Goal: Use online tool/utility: Use online tool/utility

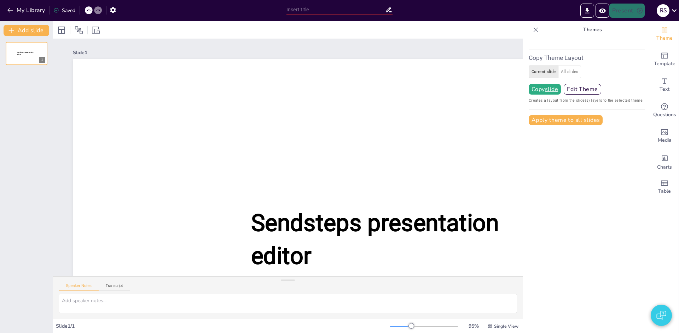
type input "test"
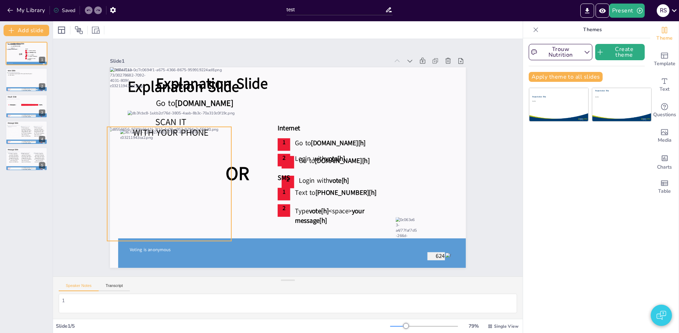
click at [167, 172] on div at bounding box center [169, 184] width 124 height 114
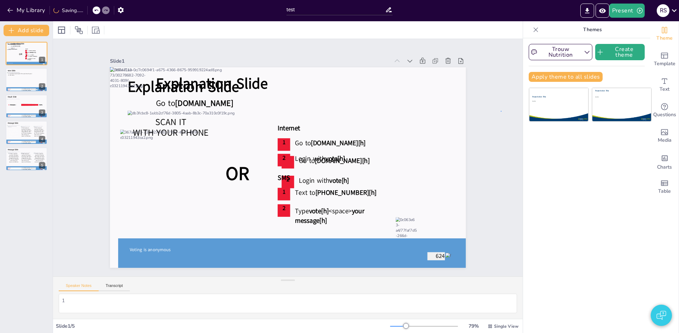
drag, startPoint x: 501, startPoint y: 111, endPoint x: 497, endPoint y: 112, distance: 4.4
click at [139, 90] on div at bounding box center [133, 90] width 46 height 47
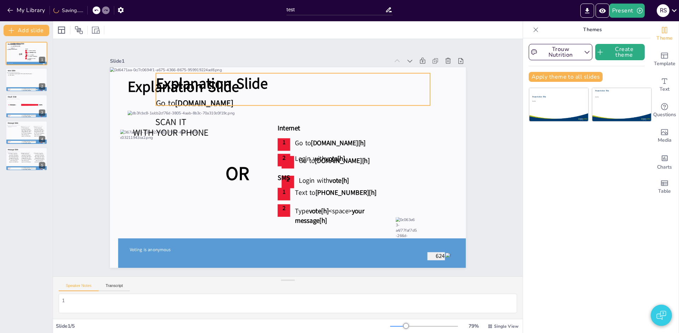
click at [179, 86] on span "Explanation Slide" at bounding box center [212, 83] width 112 height 20
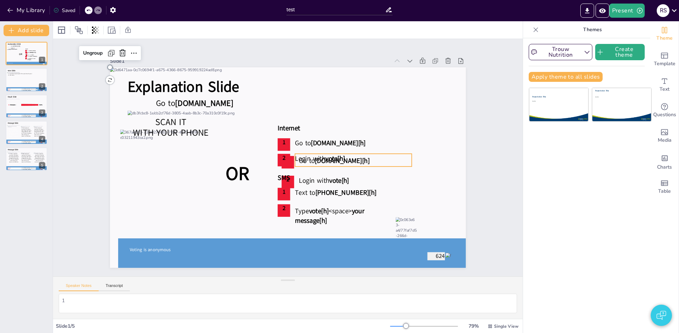
click at [315, 160] on span "Login with" at bounding box center [310, 158] width 30 height 9
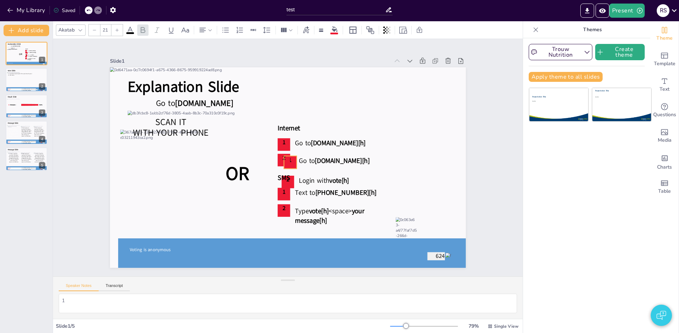
click at [293, 163] on p "1" at bounding box center [290, 160] width 13 height 8
click at [289, 184] on div "2" at bounding box center [288, 181] width 13 height 13
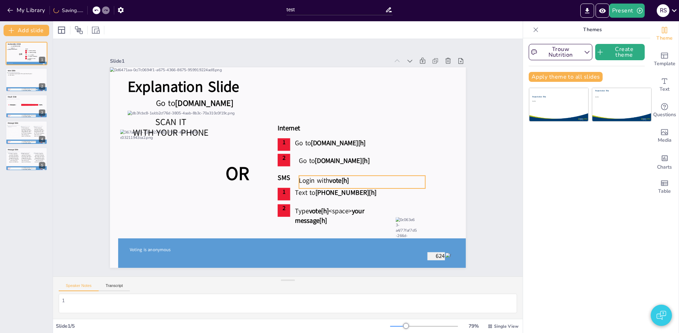
click at [349, 182] on span "vote[h]" at bounding box center [339, 179] width 20 height 9
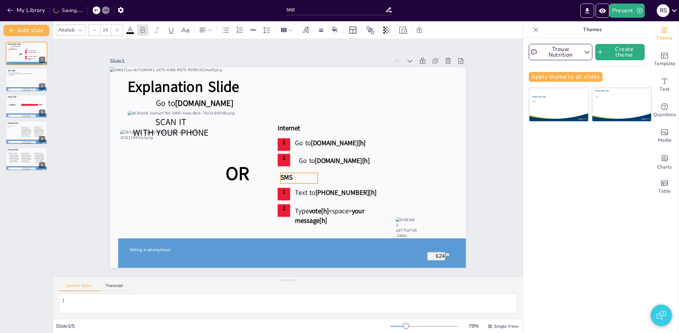
click at [286, 179] on span "SMS" at bounding box center [287, 177] width 12 height 9
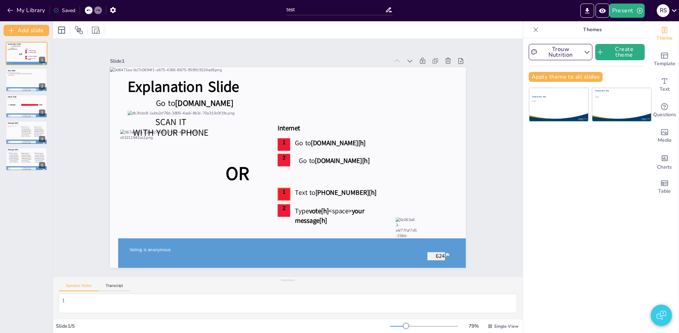
click at [282, 193] on span "1" at bounding box center [283, 192] width 3 height 8
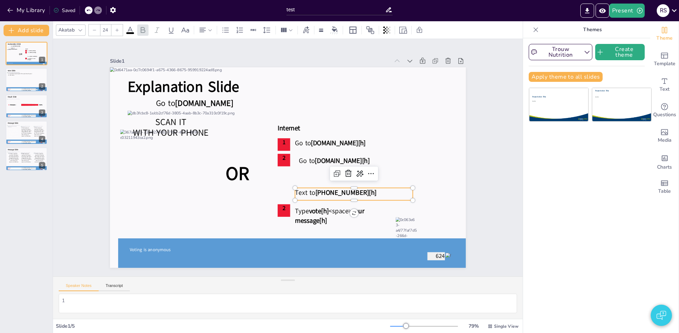
click at [308, 194] on span "Text to" at bounding box center [305, 192] width 20 height 9
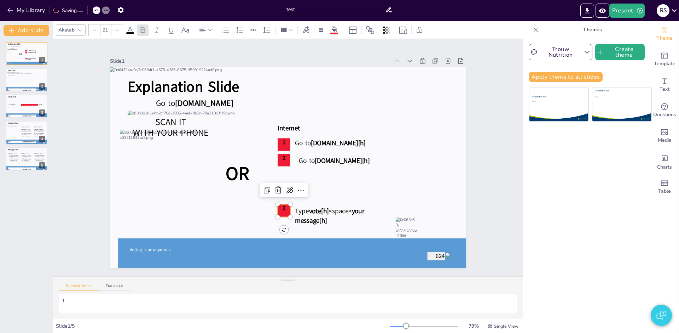
click at [286, 207] on p "2" at bounding box center [284, 208] width 13 height 8
click at [298, 210] on span "Type" at bounding box center [304, 211] width 14 height 9
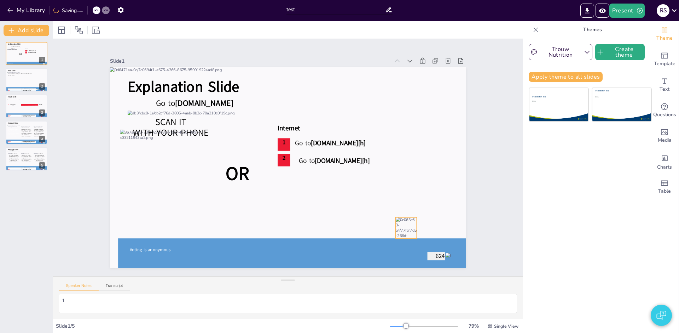
click at [417, 224] on div at bounding box center [406, 227] width 21 height 21
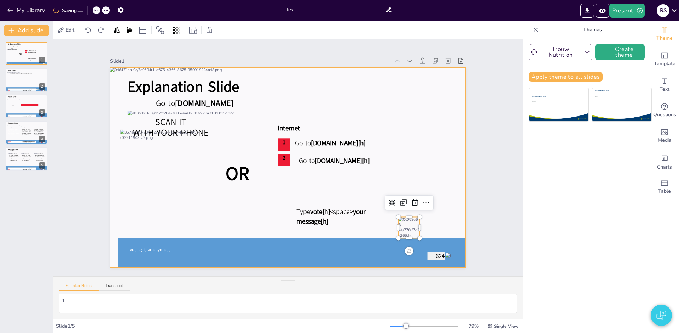
click at [464, 218] on div at bounding box center [288, 167] width 356 height 200
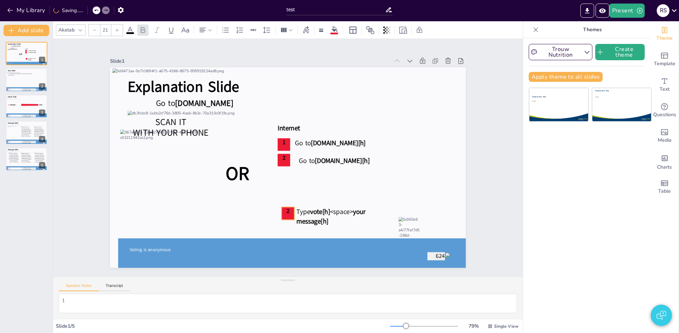
click at [288, 214] on div "2" at bounding box center [288, 213] width 13 height 13
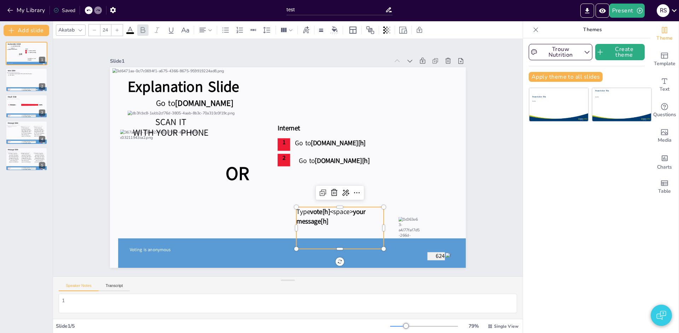
click at [317, 215] on p "Type vote[h] <space> your message[h]" at bounding box center [340, 216] width 87 height 19
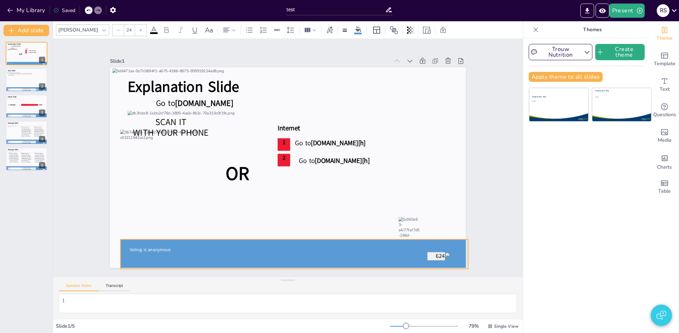
click at [323, 241] on p at bounding box center [295, 243] width 348 height 9
click at [326, 242] on p at bounding box center [295, 243] width 348 height 9
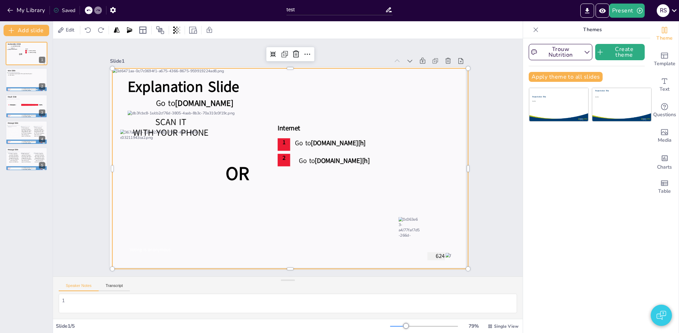
click at [414, 257] on div at bounding box center [290, 168] width 356 height 200
click at [455, 173] on div at bounding box center [290, 168] width 356 height 200
click at [449, 132] on div at bounding box center [290, 168] width 356 height 200
click at [524, 140] on div "Trouw Nutrition Create theme Apply theme to all slides Presentation Title Subti…" at bounding box center [586, 185] width 127 height 294
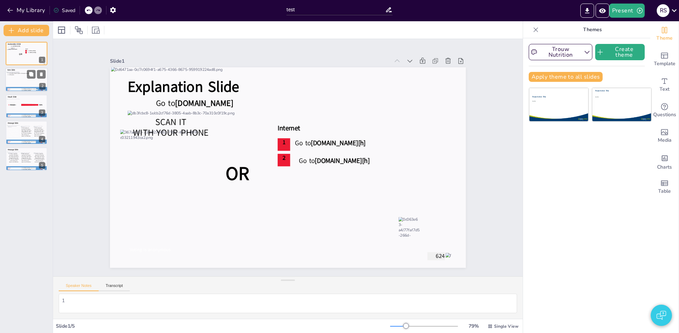
click at [18, 81] on div "First option Second option Third option Fourth option Fifth option" at bounding box center [26, 80] width 39 height 14
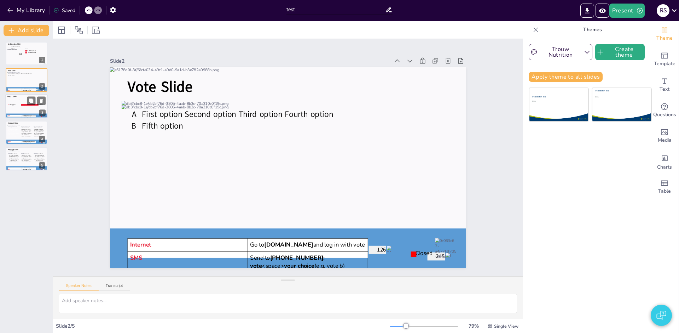
click at [19, 104] on p "Fifth option" at bounding box center [15, 104] width 11 height 1
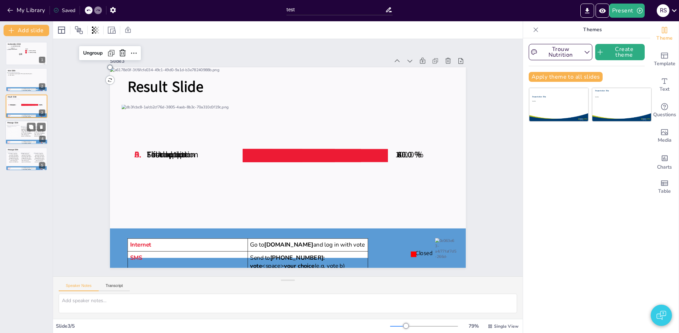
click at [21, 129] on span "2. Your audience's responses will appear here. Please feel free to change the f…" at bounding box center [26, 132] width 10 height 10
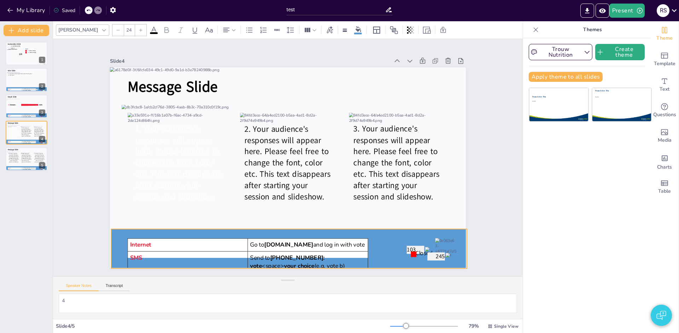
click at [119, 233] on p at bounding box center [289, 233] width 356 height 9
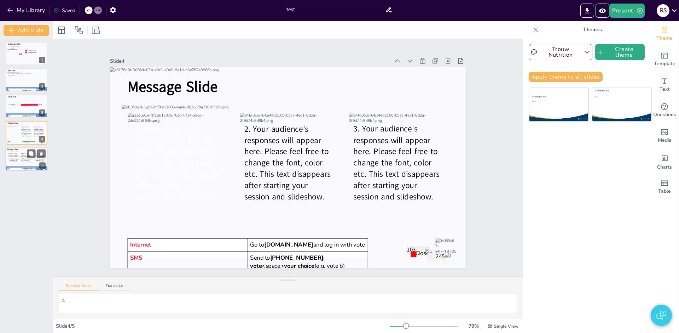
click at [24, 157] on span "2. Your audience's responses will appear here. Please feel free to change the f…" at bounding box center [26, 158] width 10 height 10
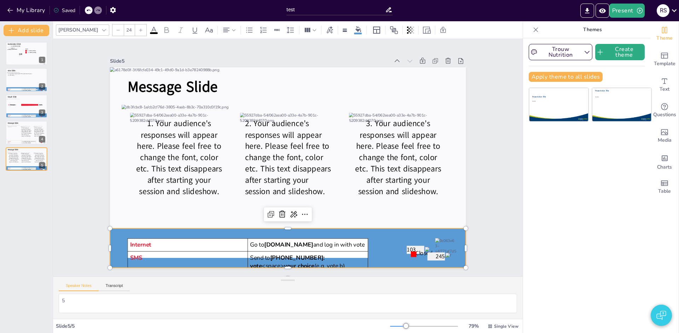
click at [118, 232] on p at bounding box center [288, 232] width 356 height 9
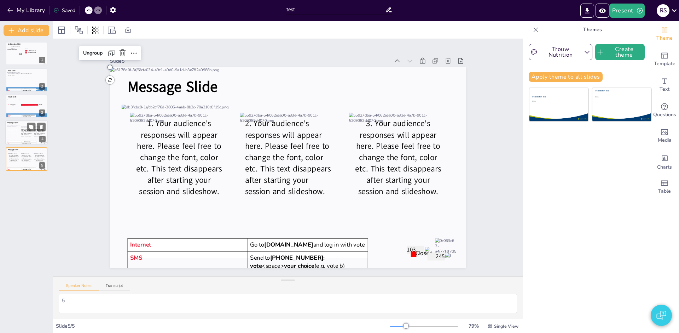
click at [11, 128] on span "1. Your audience's responses will appear here. Please feel free to change the f…" at bounding box center [13, 132] width 10 height 10
type textarea "4"
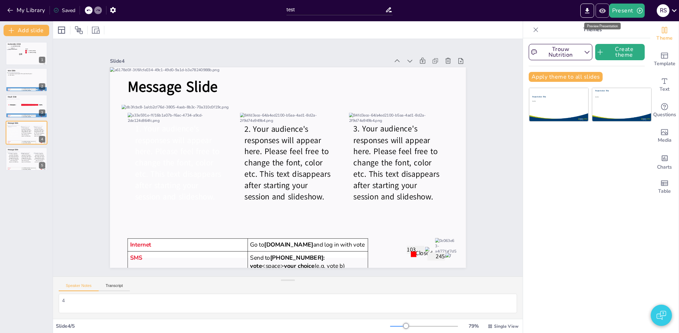
click at [604, 12] on icon "Preview Presentation" at bounding box center [602, 10] width 7 height 5
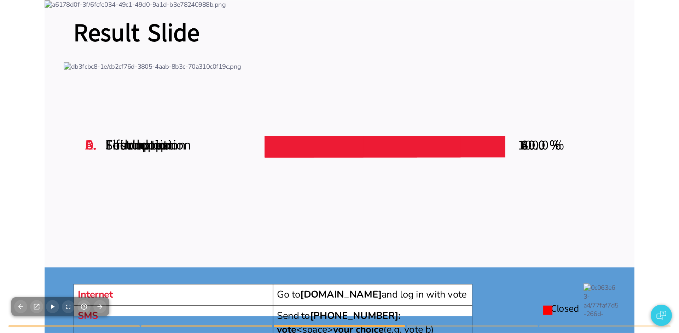
type textarea "4"
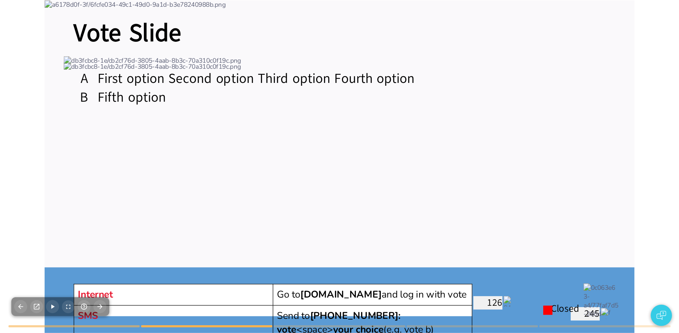
type textarea "1"
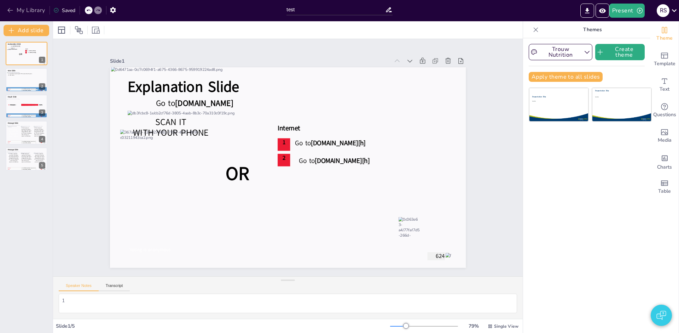
click at [19, 11] on button "My Library" at bounding box center [26, 10] width 43 height 11
